Goal: Find specific page/section: Find specific page/section

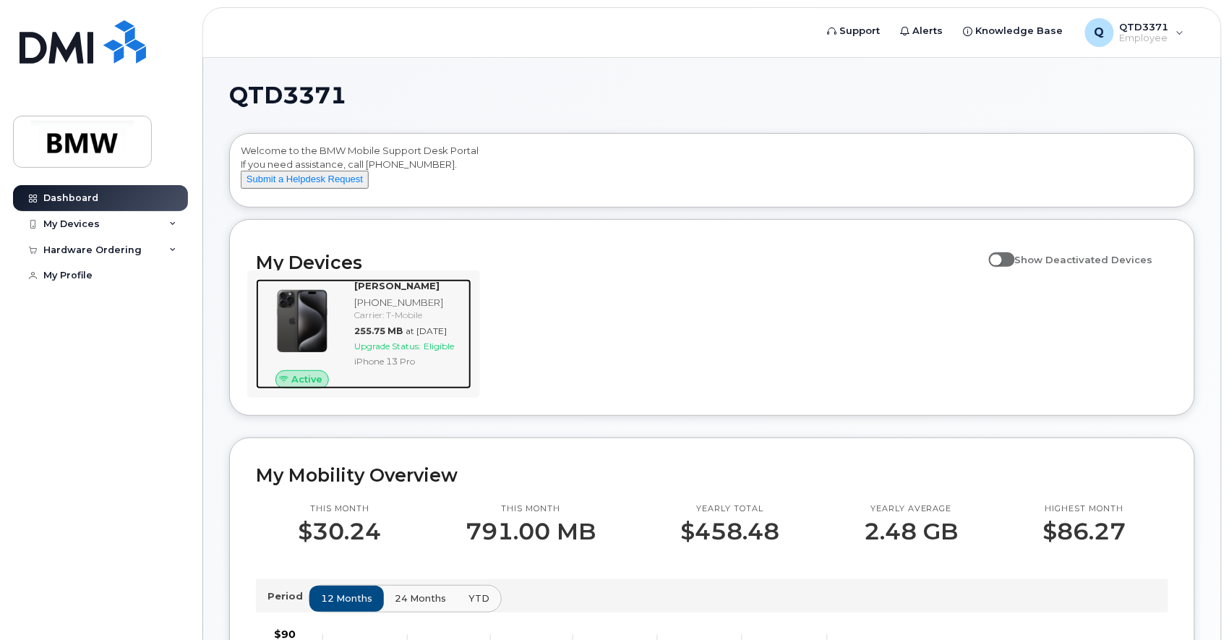
click at [420, 351] on span "Upgrade Status:" at bounding box center [387, 345] width 67 height 11
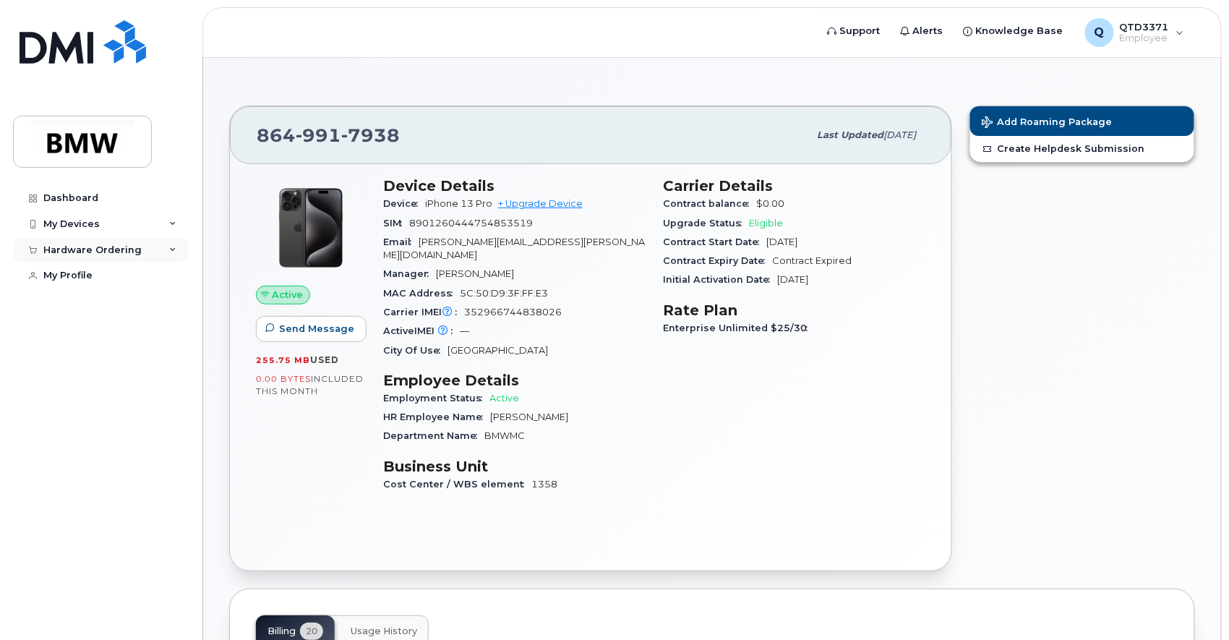
click at [104, 252] on div "Hardware Ordering" at bounding box center [92, 250] width 98 height 12
click at [108, 398] on div "Dashboard My Devices Add Device [PHONE_NUMBER] ([PERSON_NAME]) Hardware Orderin…" at bounding box center [102, 401] width 179 height 433
